Goal: Task Accomplishment & Management: Use online tool/utility

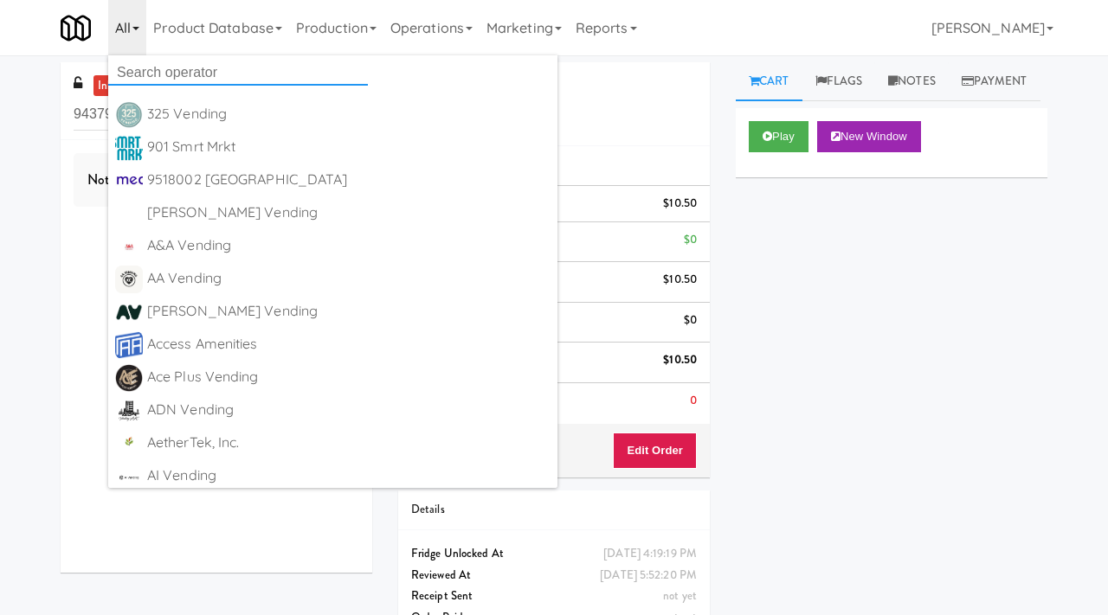
click at [157, 74] on input "text" at bounding box center [238, 73] width 260 height 26
type input "st [PERSON_NAME]"
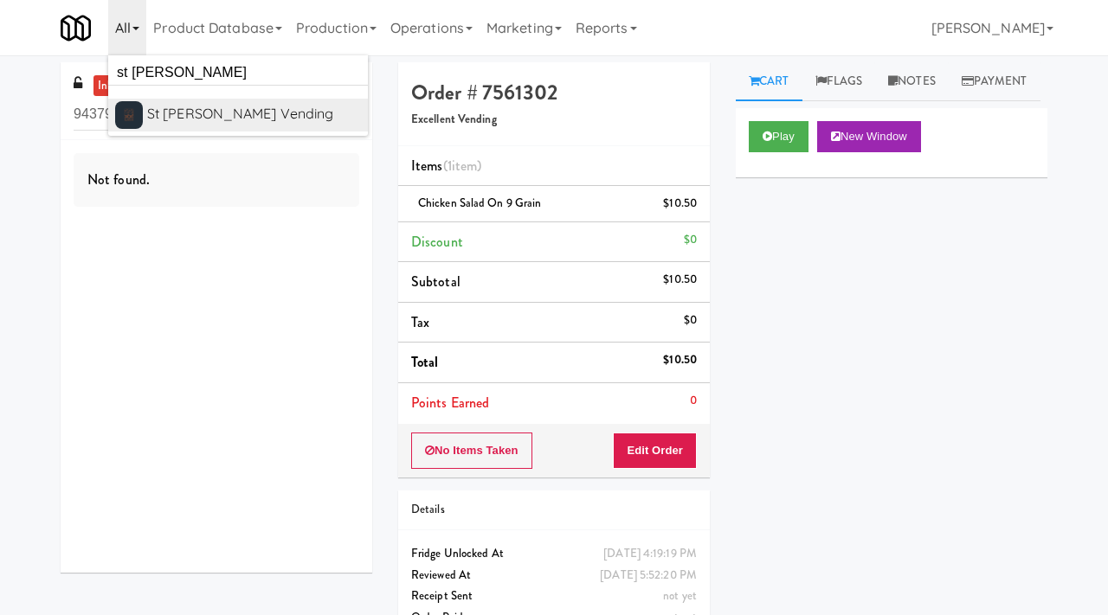
click at [194, 120] on div "St [PERSON_NAME] Vending" at bounding box center [254, 114] width 214 height 26
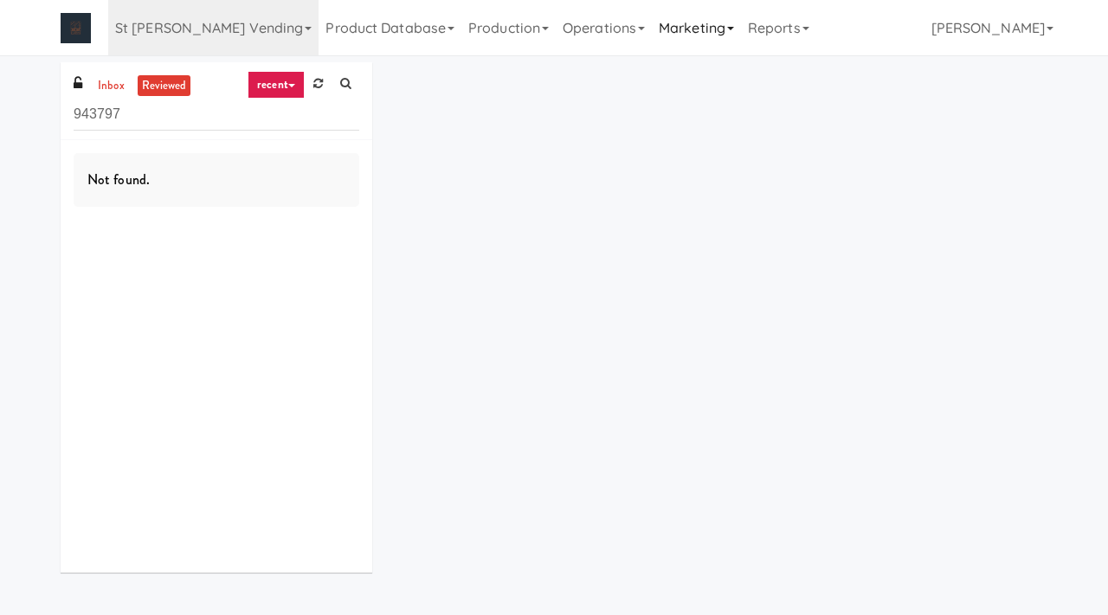
click at [652, 35] on link "Marketing" at bounding box center [696, 27] width 89 height 55
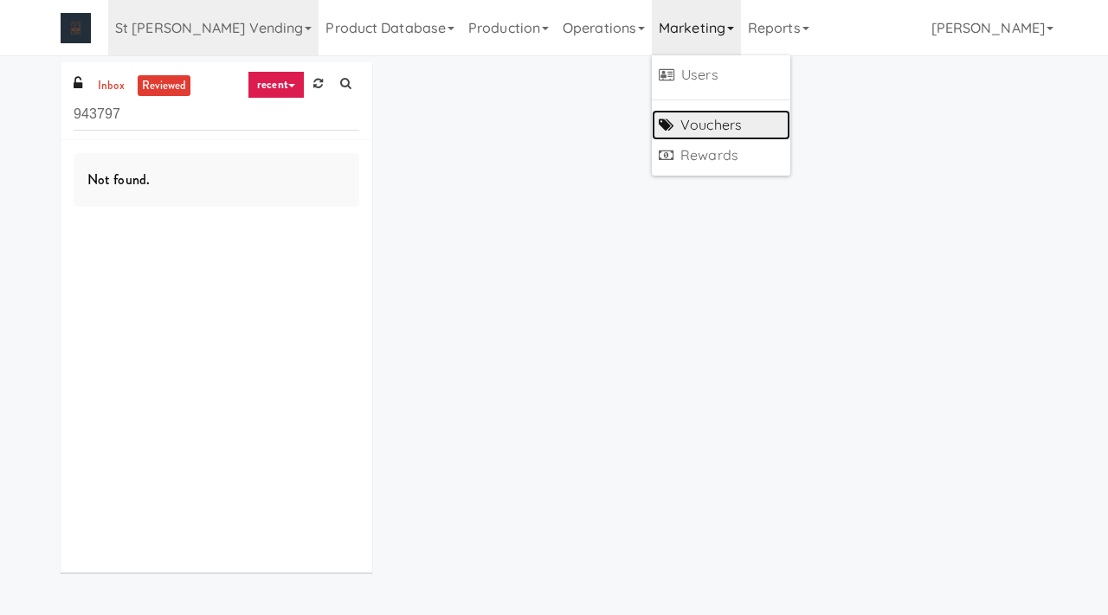
click at [652, 119] on link "Vouchers" at bounding box center [721, 125] width 138 height 31
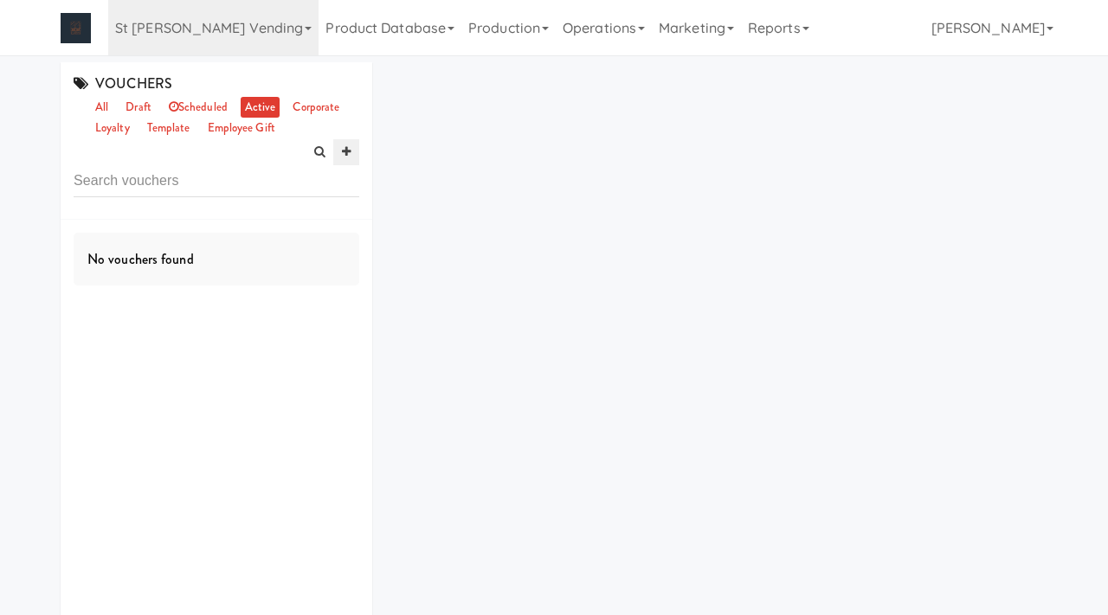
click at [345, 151] on icon at bounding box center [346, 151] width 9 height 11
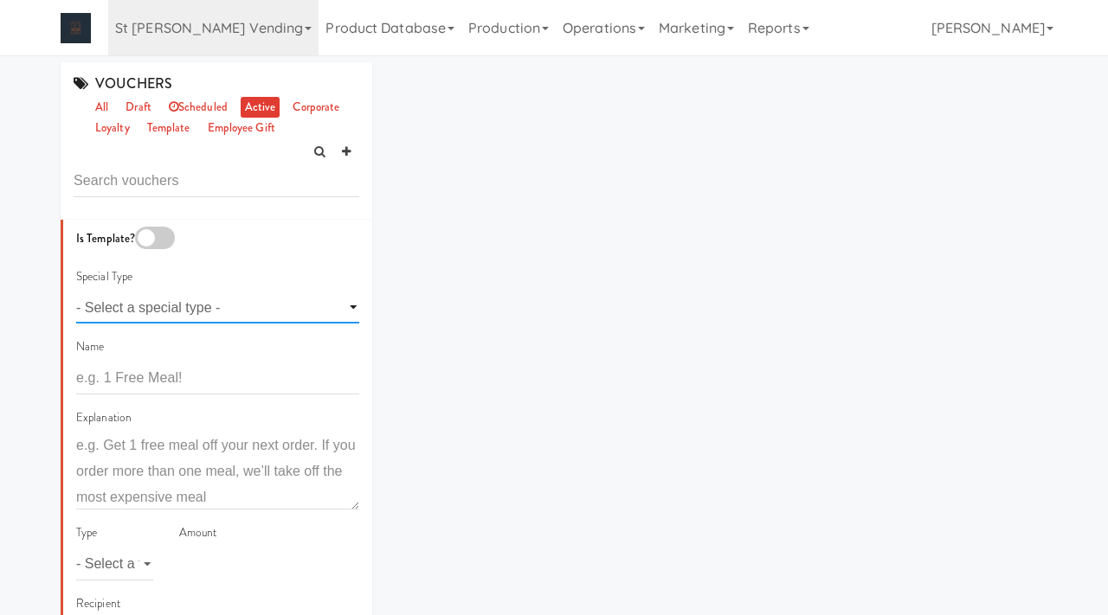
click at [185, 304] on select "- Select a special type - voting loyalty birthday employee gift" at bounding box center [217, 308] width 283 height 32
click at [76, 292] on select "- Select a special type - voting loyalty birthday employee gift" at bounding box center [217, 308] width 283 height 32
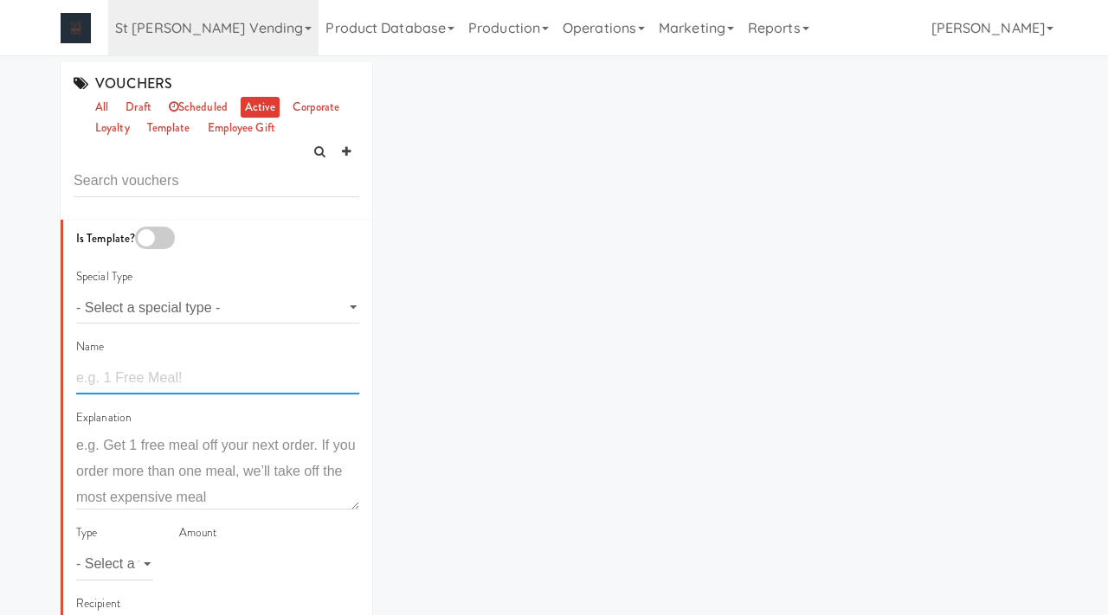
click at [138, 371] on input "text" at bounding box center [217, 379] width 283 height 32
click at [79, 377] on input "50% OFF Promotion" at bounding box center [217, 379] width 283 height 32
paste input "2FOR1"
click at [274, 380] on input "2FOR1 - 50% OFF Promotion" at bounding box center [217, 379] width 283 height 32
drag, startPoint x: 351, startPoint y: 375, endPoint x: 12, endPoint y: 369, distance: 338.5
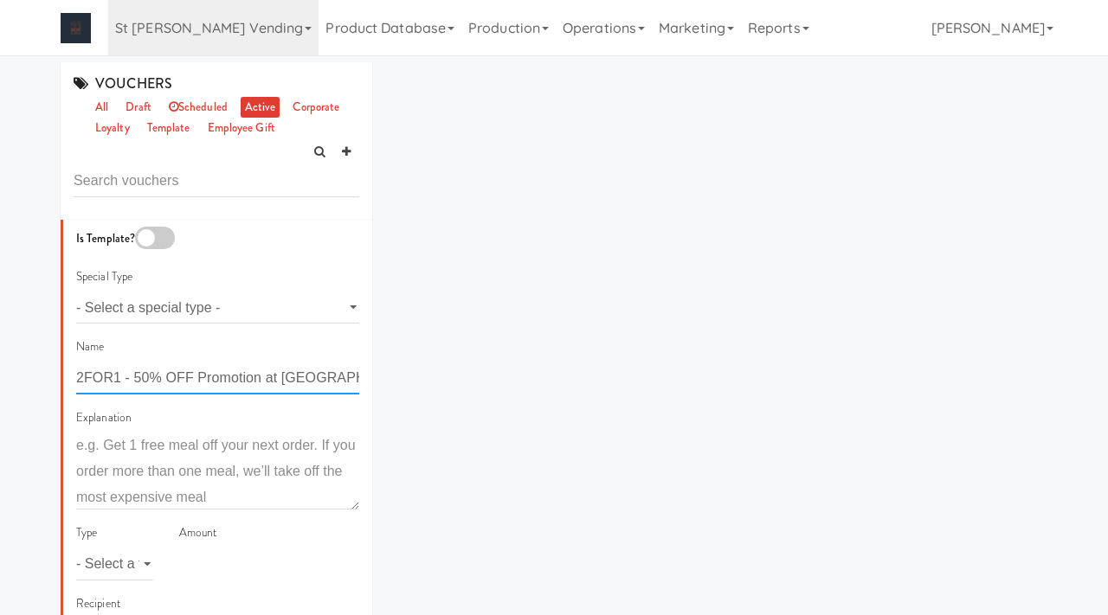
click at [12, 369] on div "VOUCHERS all draft scheduled active corporate loyalty template employee gift Is…" at bounding box center [554, 407] width 1108 height 690
type input "2FOR1 - 50% OFF Promotion at Southerly"
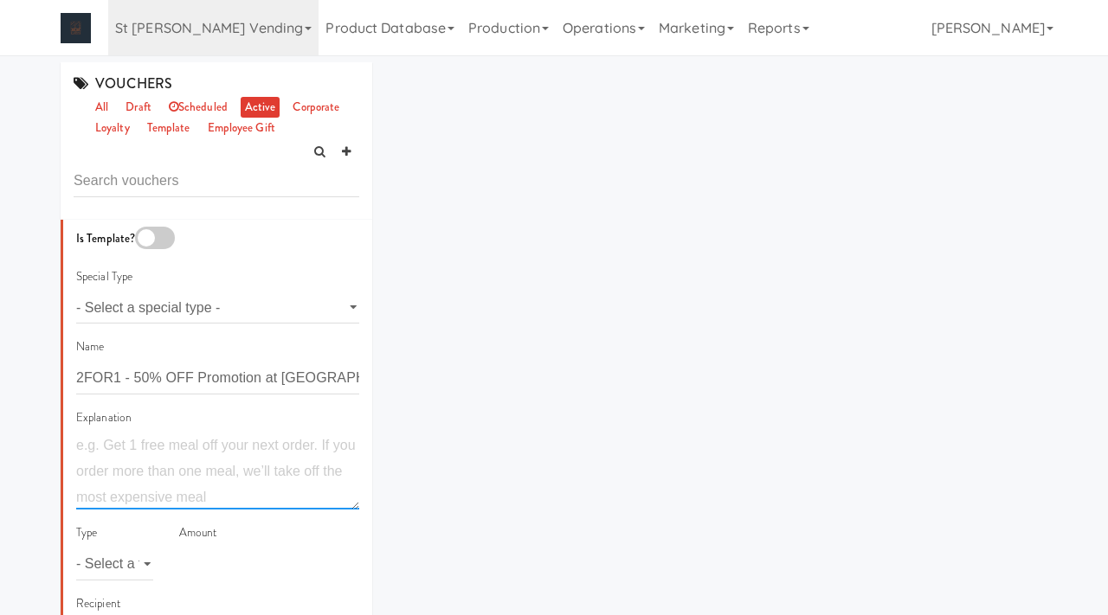
click at [80, 467] on textarea at bounding box center [217, 471] width 283 height 77
paste textarea "2FOR1 - 50% OFF Promotion at Southerly"
type textarea "2FOR1 - 50% OFF Promotion at Southerly"
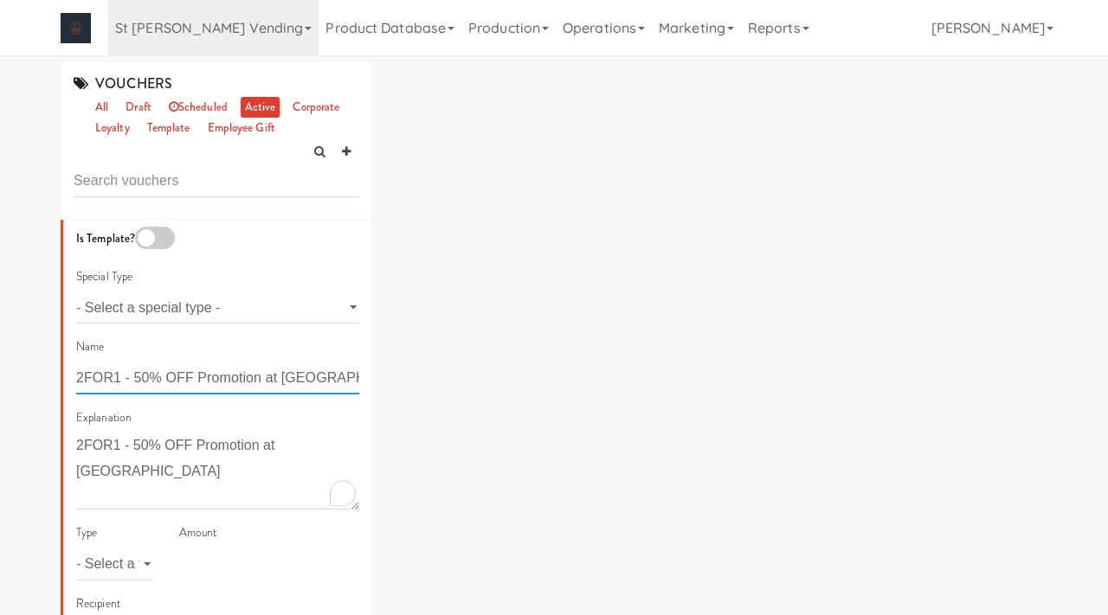
drag, startPoint x: 356, startPoint y: 370, endPoint x: 255, endPoint y: 368, distance: 100.4
click at [256, 368] on input "2FOR1 - 50% OFF Promotion at Southerly" at bounding box center [217, 379] width 283 height 32
drag, startPoint x: 265, startPoint y: 377, endPoint x: 344, endPoint y: 390, distance: 79.8
click at [344, 390] on input "2FOR1 - 50% OFF Promotion at Southerly" at bounding box center [217, 379] width 283 height 32
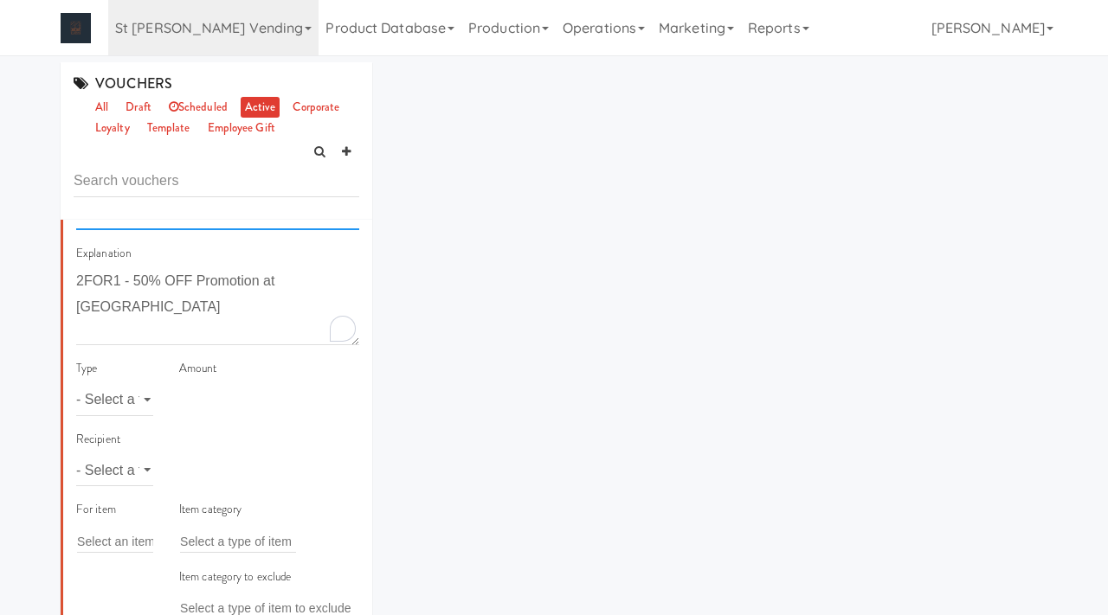
scroll to position [170, 0]
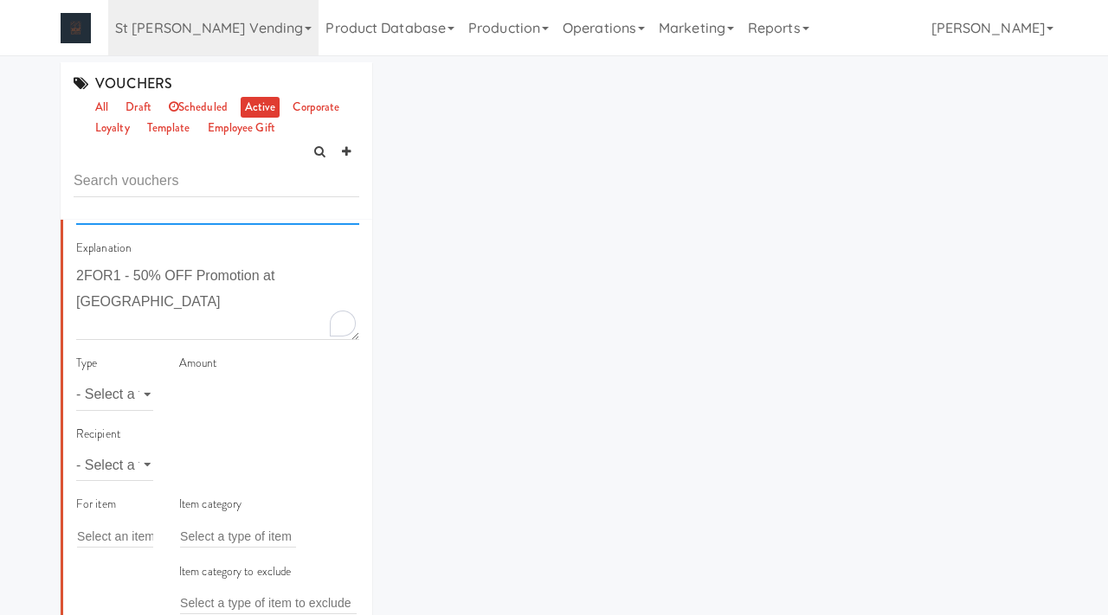
type input "2FOR1 - 50% OFF Promotion"
click at [109, 399] on select "- Select a type - meal item percent amount daily amount daily meal daily item p…" at bounding box center [114, 395] width 77 height 32
select select "string:percent"
click at [76, 379] on select "- Select a type - meal item percent amount daily amount daily meal daily item p…" at bounding box center [114, 395] width 77 height 32
click at [209, 396] on input "number" at bounding box center [269, 395] width 180 height 32
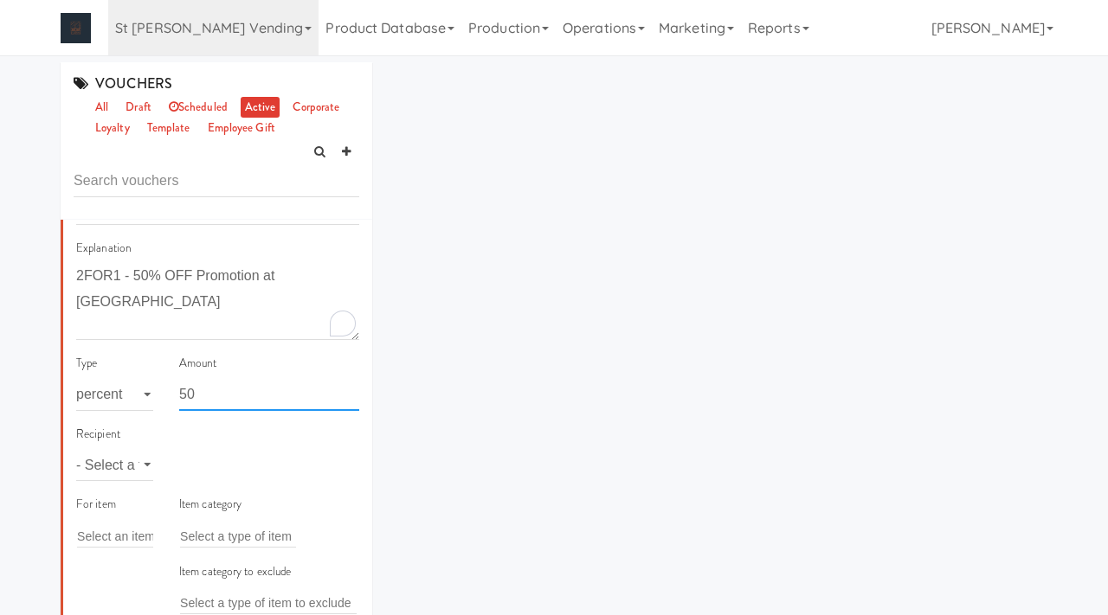
type input "50"
click at [137, 464] on select "- Select a type - user site company" at bounding box center [114, 465] width 77 height 32
select select "string:site"
click at [76, 449] on select "- Select a type - user site company" at bounding box center [114, 465] width 77 height 32
click at [196, 463] on input "text" at bounding box center [208, 465] width 56 height 23
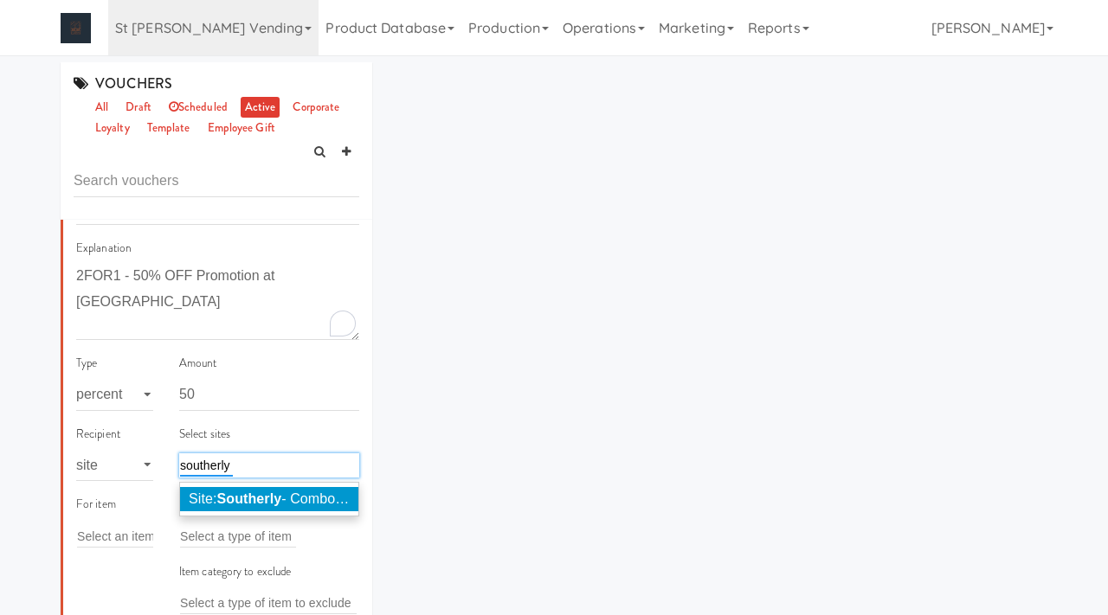
type input "southerly"
click at [204, 493] on span "Site: Southerly - Combo Cooler (BUILD089)" at bounding box center [324, 499] width 270 height 15
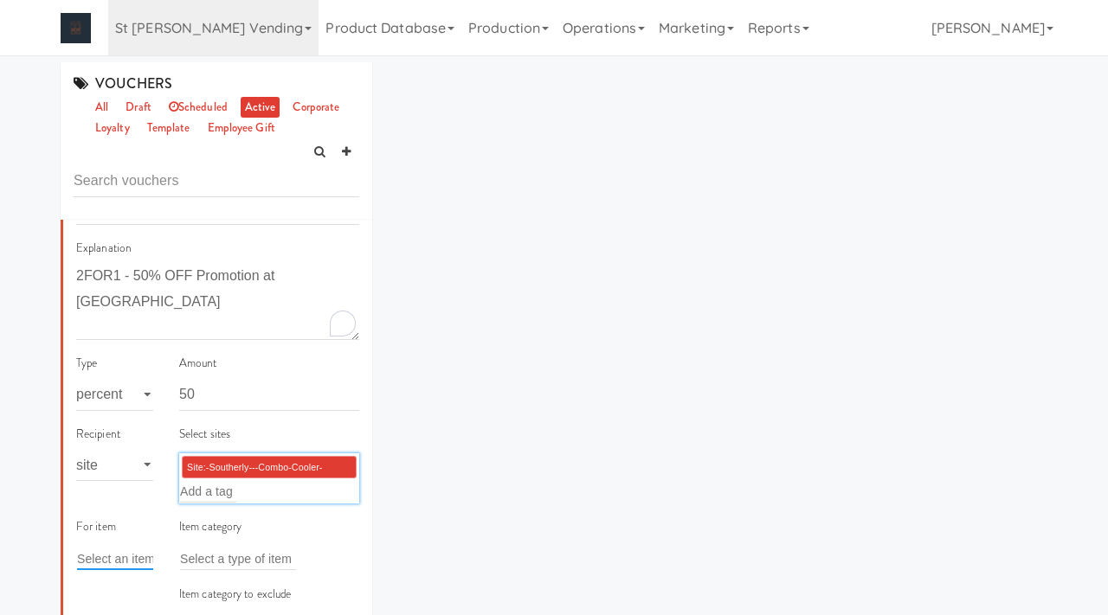
click at [119, 550] on input "text" at bounding box center [117, 559] width 81 height 23
click at [116, 550] on input "text" at bounding box center [117, 559] width 81 height 23
click at [206, 558] on input "text" at bounding box center [238, 559] width 116 height 23
click at [134, 553] on input "text" at bounding box center [117, 559] width 81 height 23
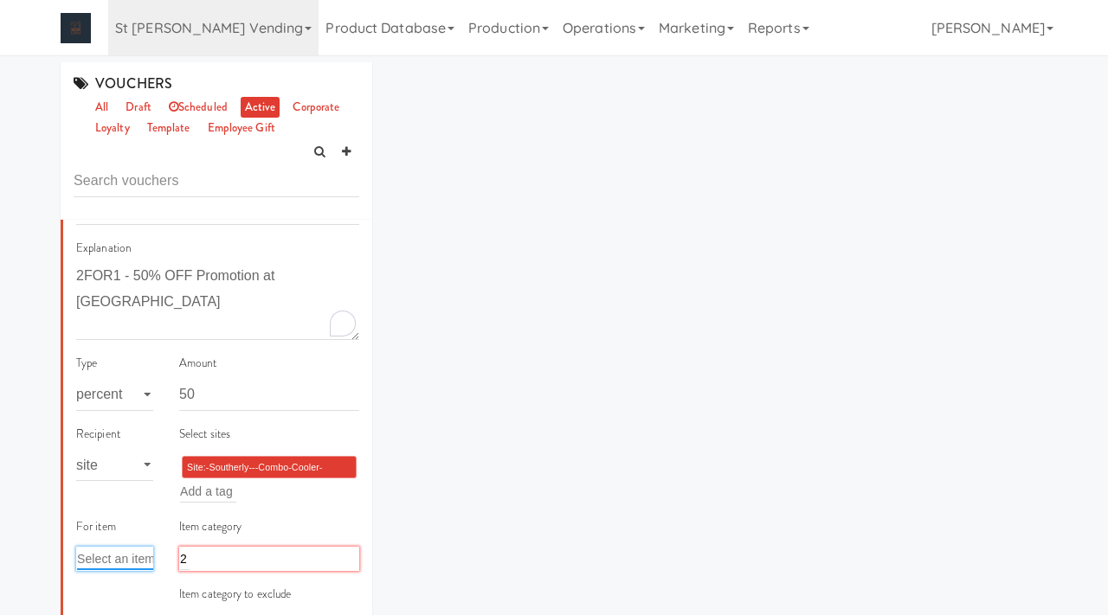
click at [134, 553] on input "text" at bounding box center [117, 559] width 81 height 23
click at [221, 553] on div "2 2" at bounding box center [269, 559] width 180 height 24
click at [93, 464] on select "- Select a type - user site company" at bounding box center [114, 465] width 77 height 32
click at [212, 557] on div "2 2" at bounding box center [269, 559] width 180 height 24
type input "2for1"
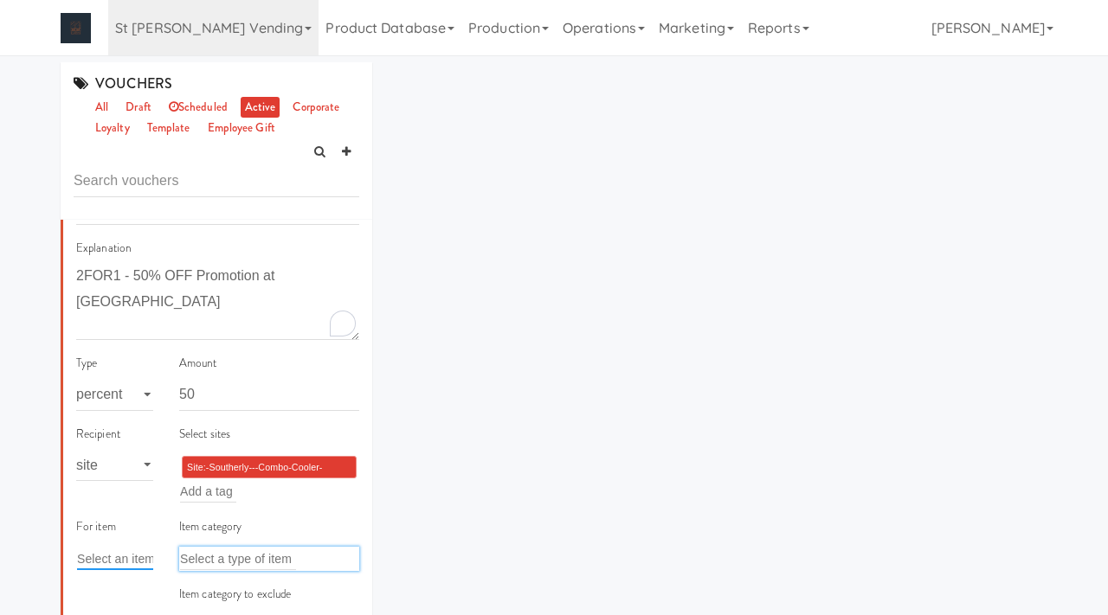
click at [119, 557] on input "text" at bounding box center [117, 559] width 81 height 23
paste input "FOR1-[Southerly - Combo Cooler]"
type input "2FOR1-[Southerly - Combo Cooler]"
click at [114, 592] on span "Jack Links Cold Crafted Beef & Mild Cheddar" at bounding box center [226, 592] width 281 height 15
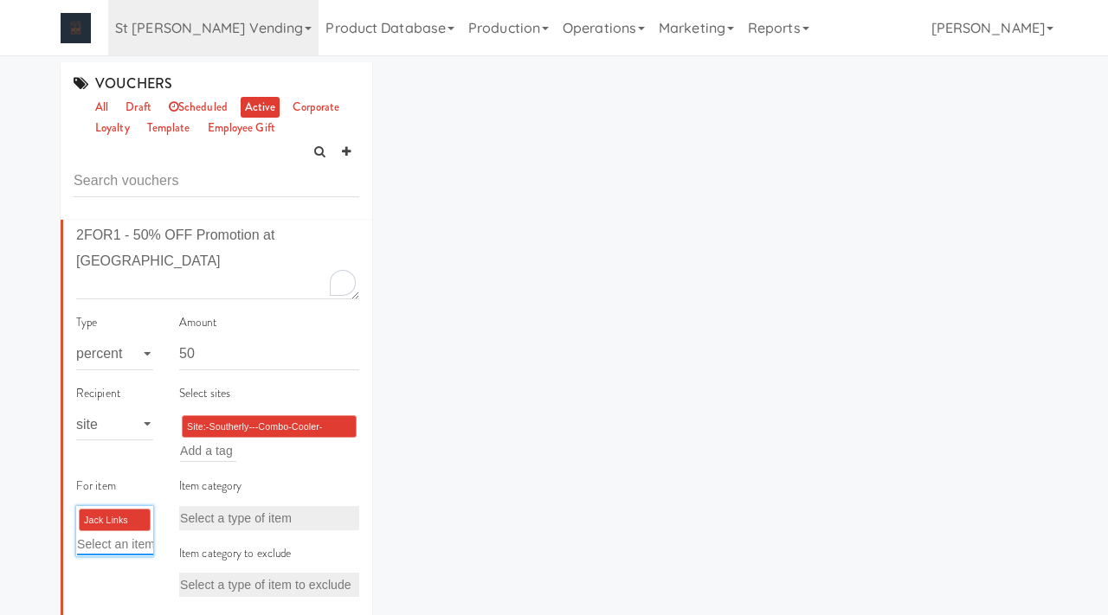
scroll to position [228, 0]
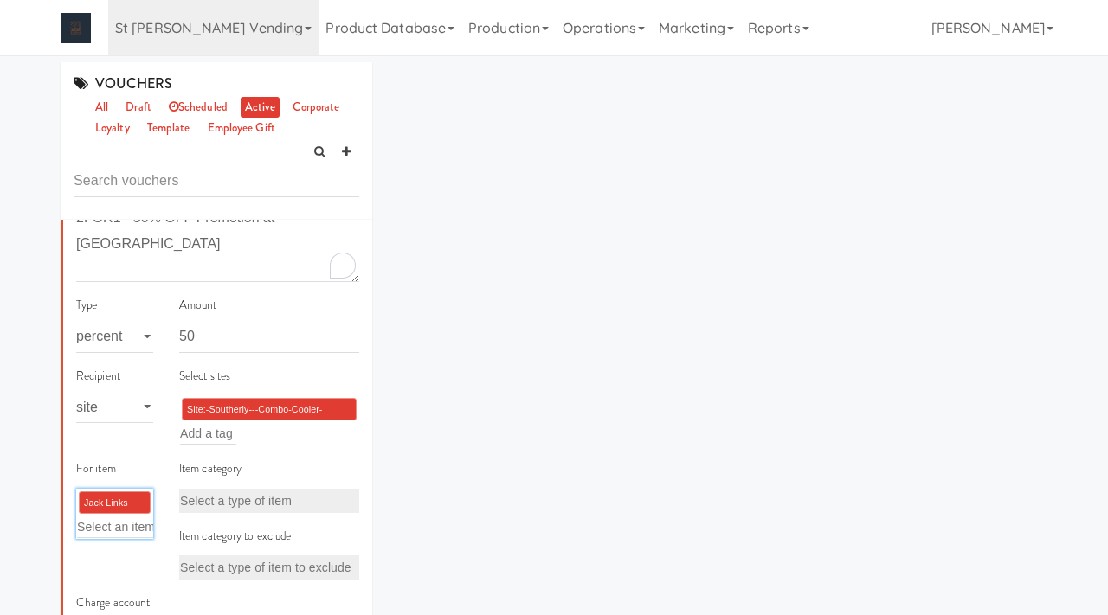
click at [134, 501] on li "Jack Links Cold Crafted Beef & Mild Cheddar ×" at bounding box center [115, 503] width 72 height 23
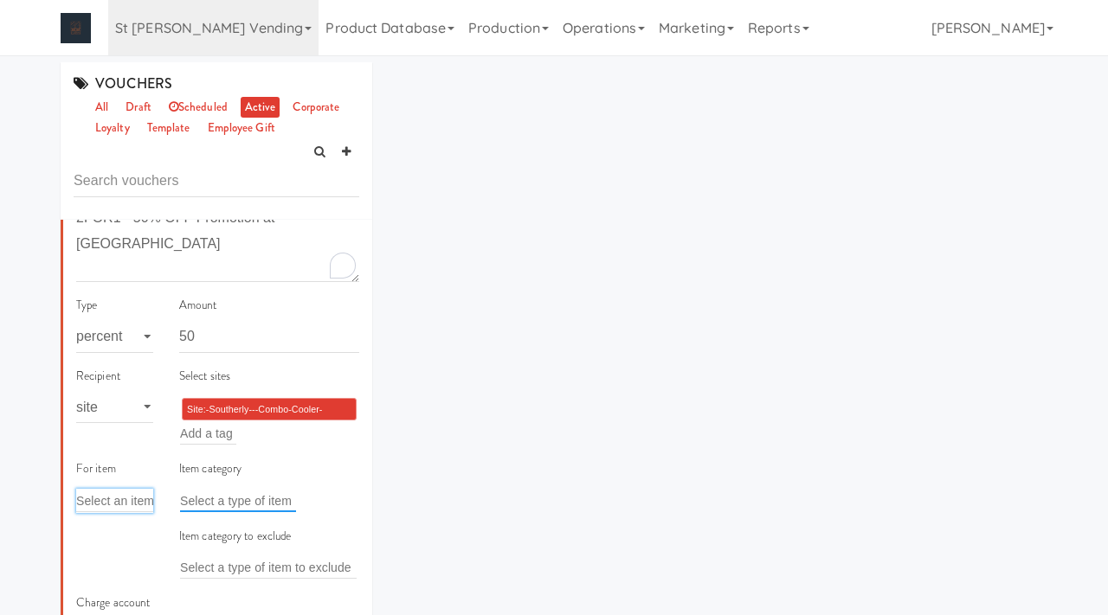
click at [208, 493] on input "text" at bounding box center [238, 501] width 116 height 23
paste input "2FOR1-[Southerly - Combo Cooler]"
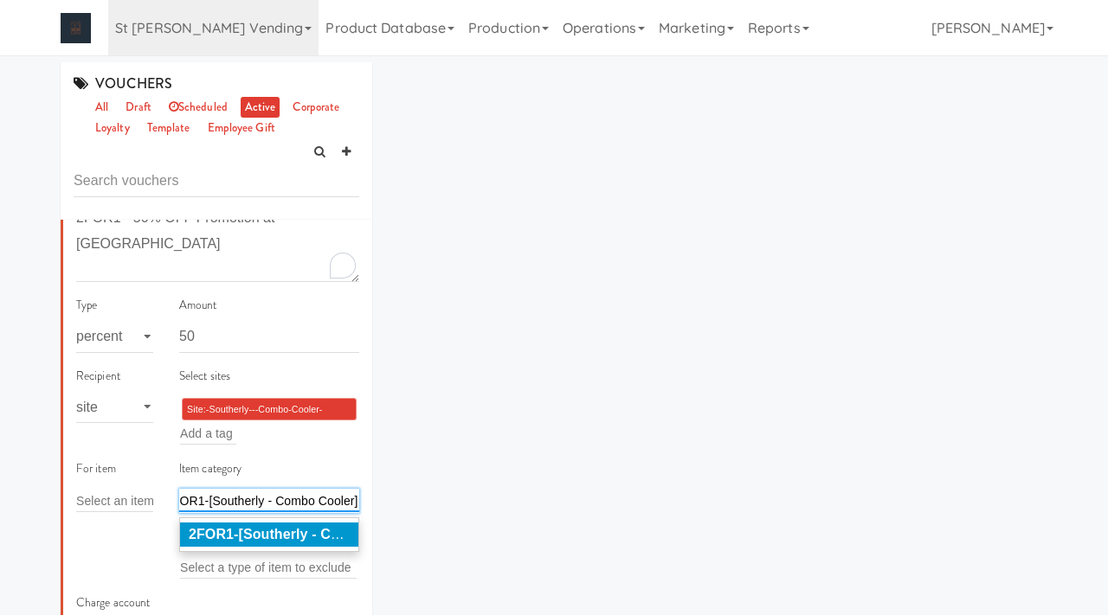
type input "2FOR1-[Southerly - Combo Cooler]"
click at [232, 527] on em "2FOR1-[Southerly - Combo Cooler]" at bounding box center [305, 534] width 233 height 15
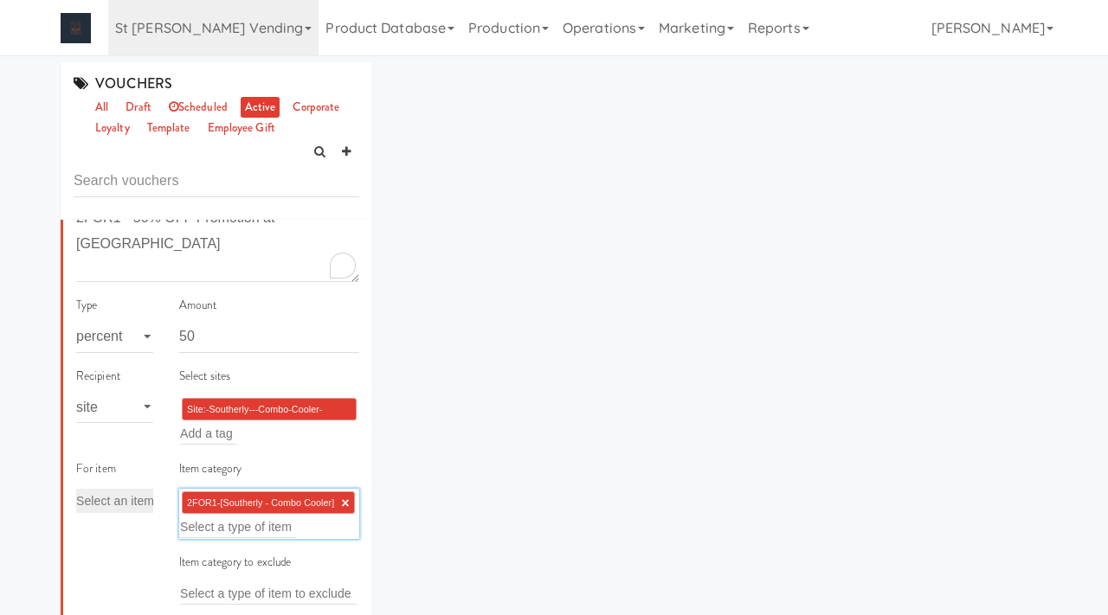
click at [506, 458] on div "VOUCHERS all draft scheduled active corporate loyalty template employee gift Is…" at bounding box center [554, 407] width 1013 height 690
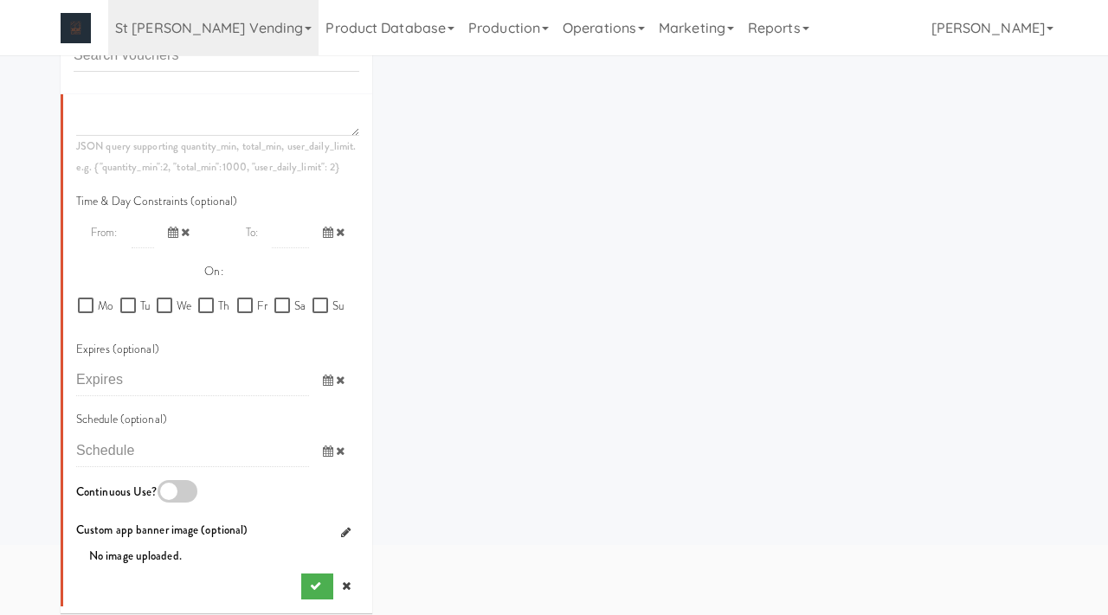
scroll to position [137, 0]
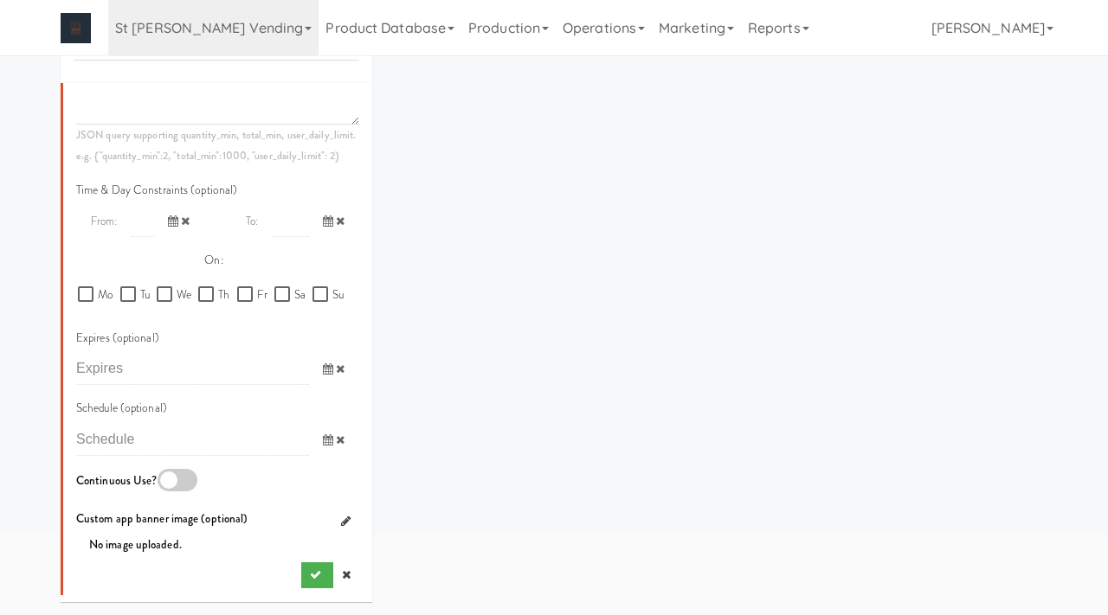
click at [162, 480] on div at bounding box center [178, 480] width 40 height 23
click at [0, 0] on input "checkbox" at bounding box center [0, 0] width 0 height 0
click at [308, 567] on button "submit" at bounding box center [317, 576] width 32 height 26
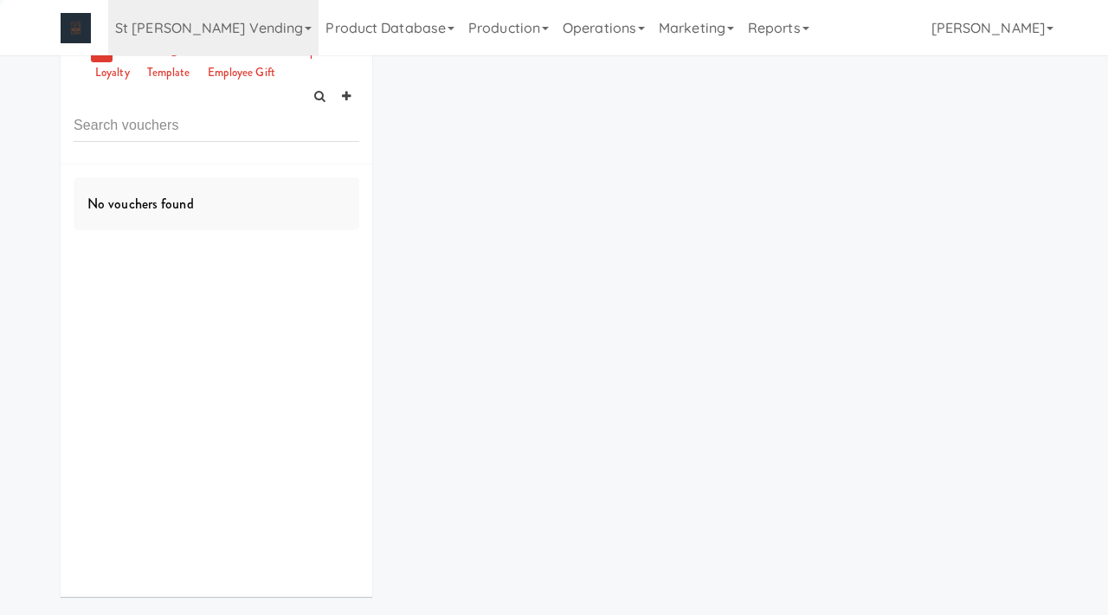
scroll to position [0, 0]
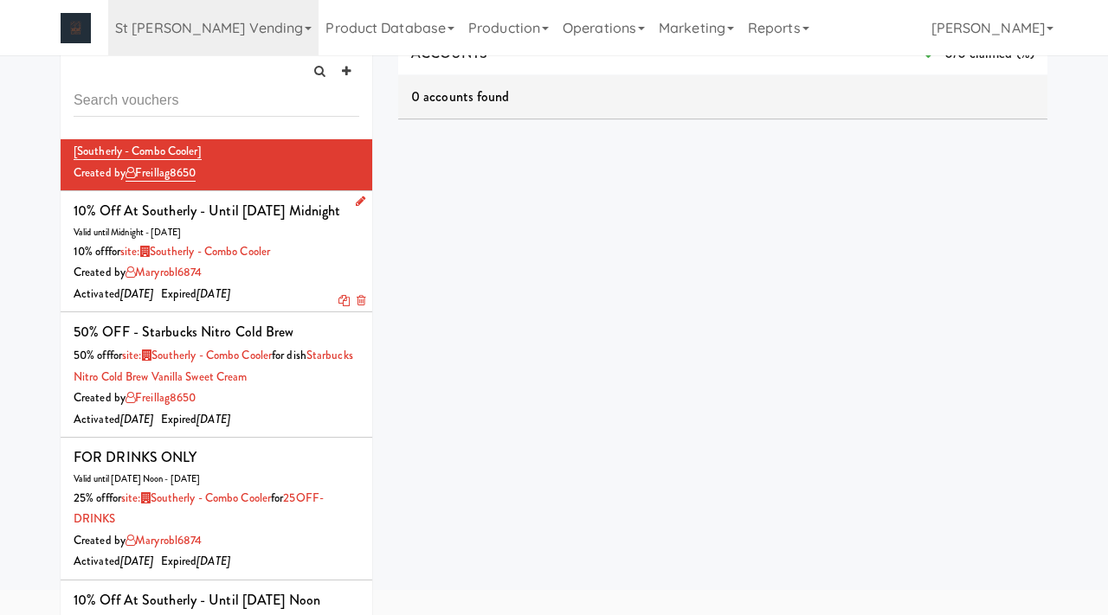
scroll to position [87, 0]
click at [356, 441] on icon at bounding box center [361, 446] width 10 height 11
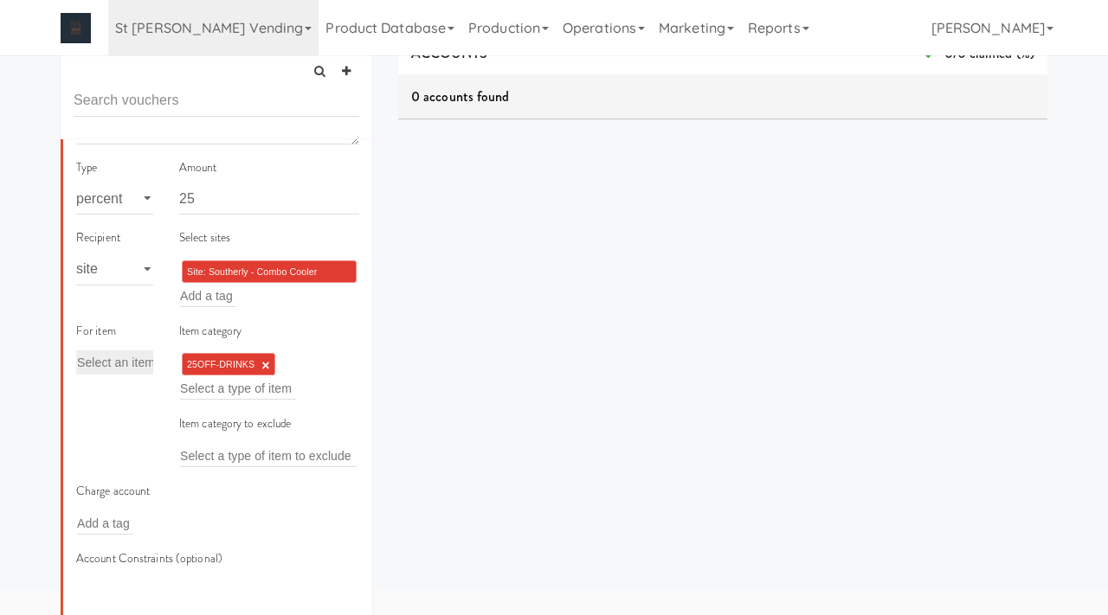
scroll to position [669, 0]
